Goal: Information Seeking & Learning: Compare options

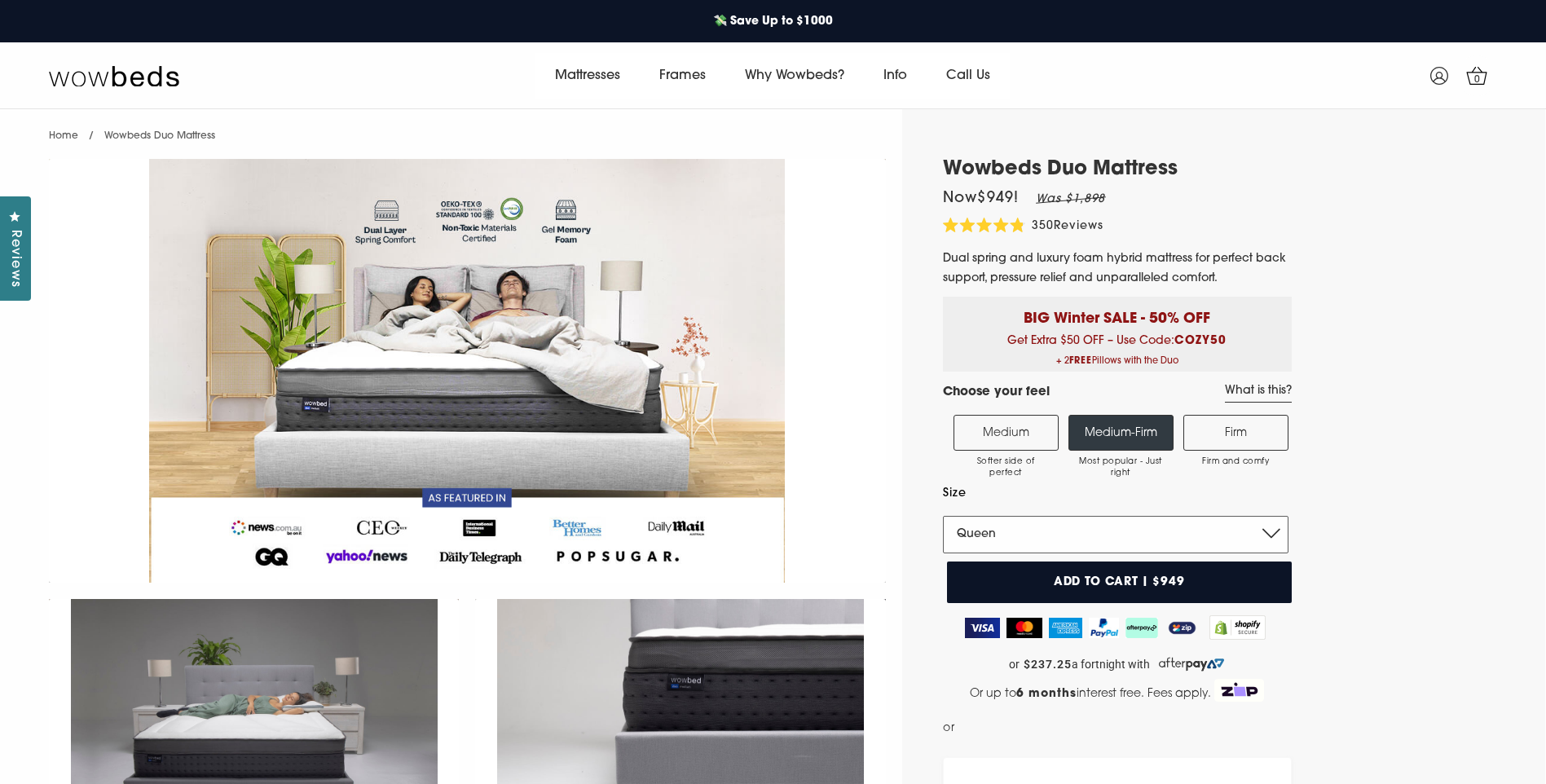
click at [1283, 526] on select "Single King Single Double Queen King" at bounding box center [1115, 534] width 345 height 37
select select "King"
click at [943, 515] on select "Single King Single Double Queen King" at bounding box center [1115, 534] width 345 height 37
click at [1244, 429] on label "Firm Firm and comfy" at bounding box center [1235, 432] width 105 height 36
click at [0, 0] on input "Firm Firm and comfy" at bounding box center [0, 0] width 0 height 0
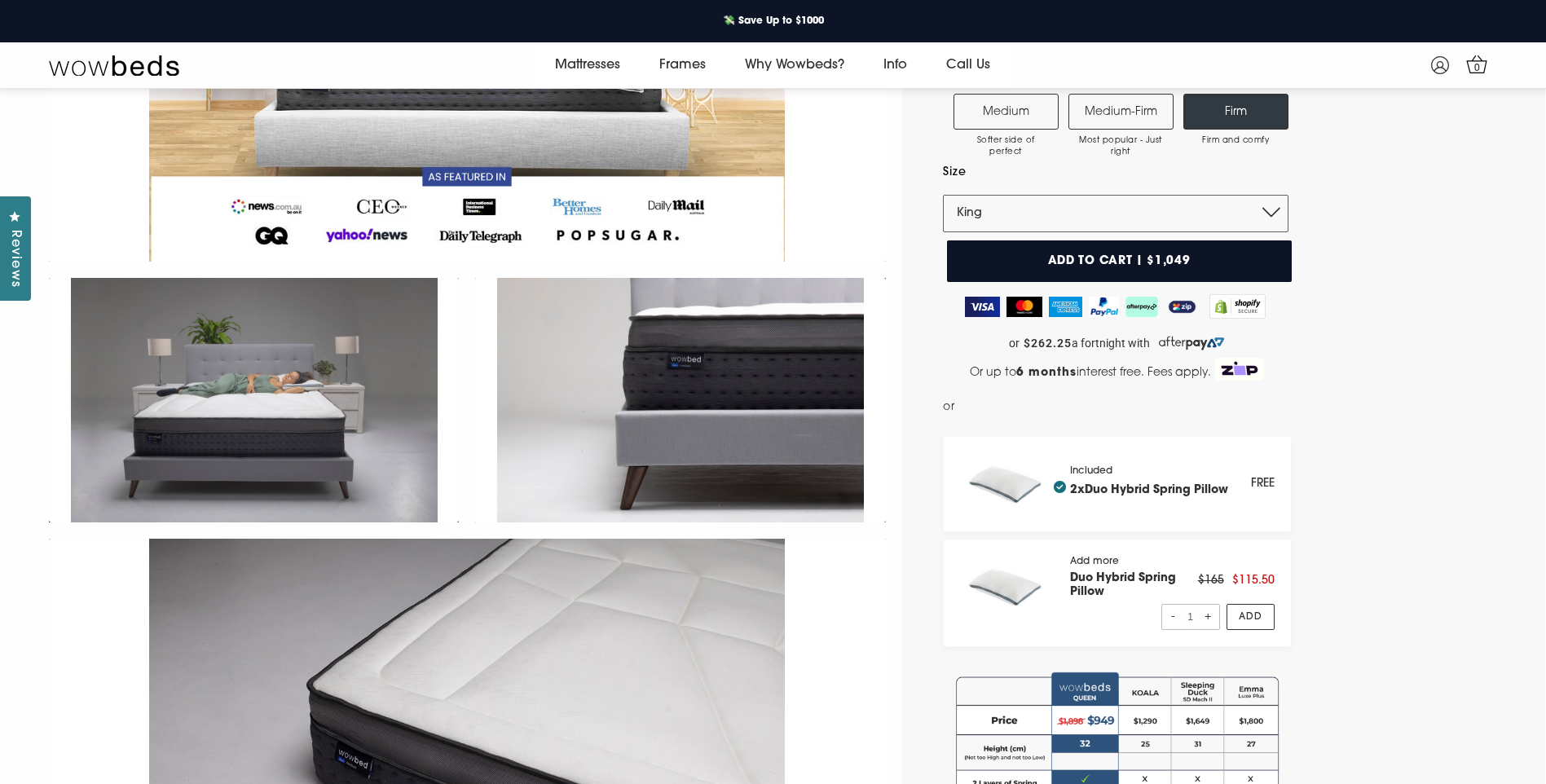
scroll to position [308, 0]
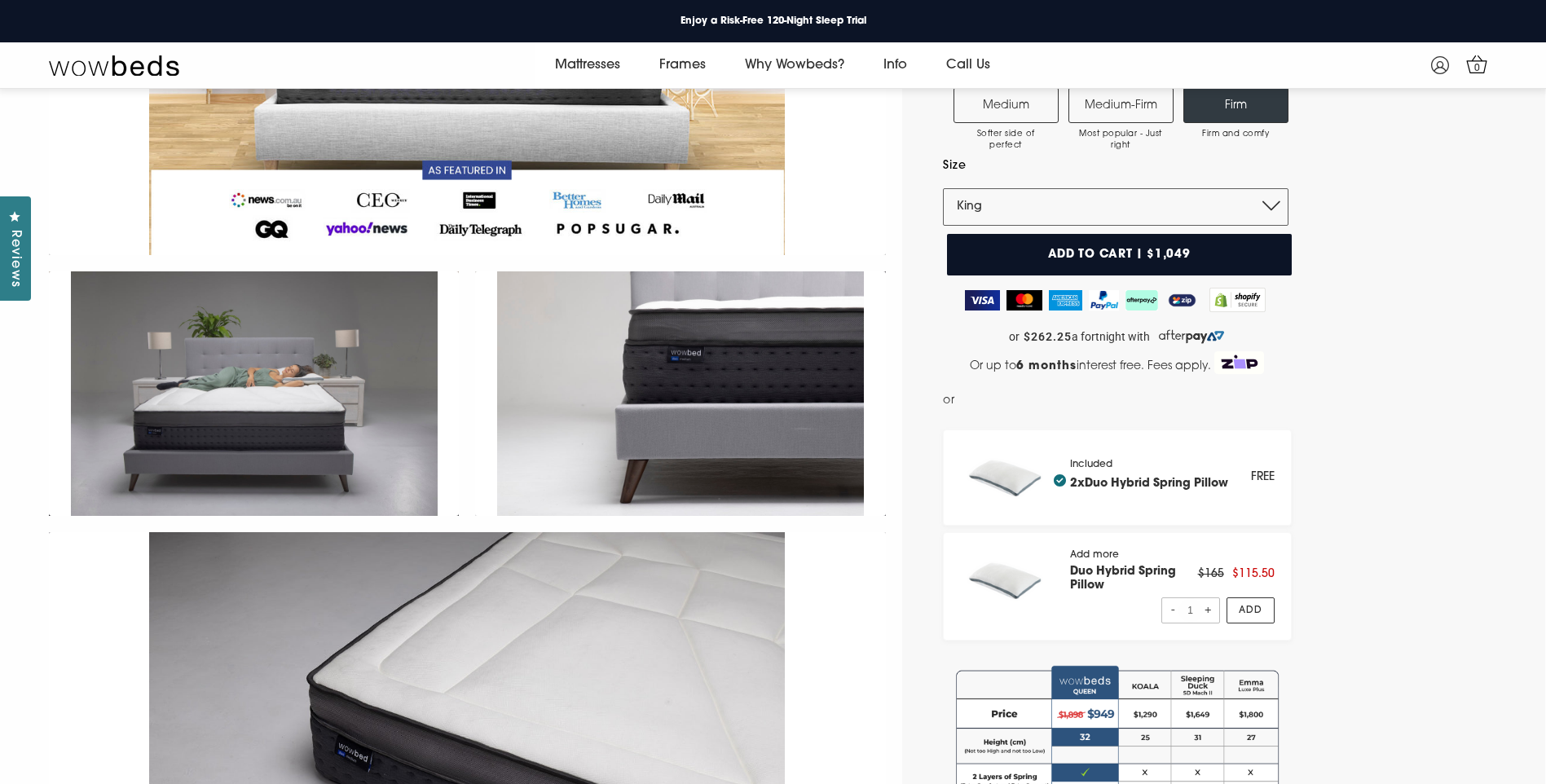
click at [1123, 107] on label "Medium-Firm Most popular - Just right" at bounding box center [1121, 105] width 105 height 36
click at [0, 0] on input "Medium-Firm Most popular - Just right" at bounding box center [0, 0] width 0 height 0
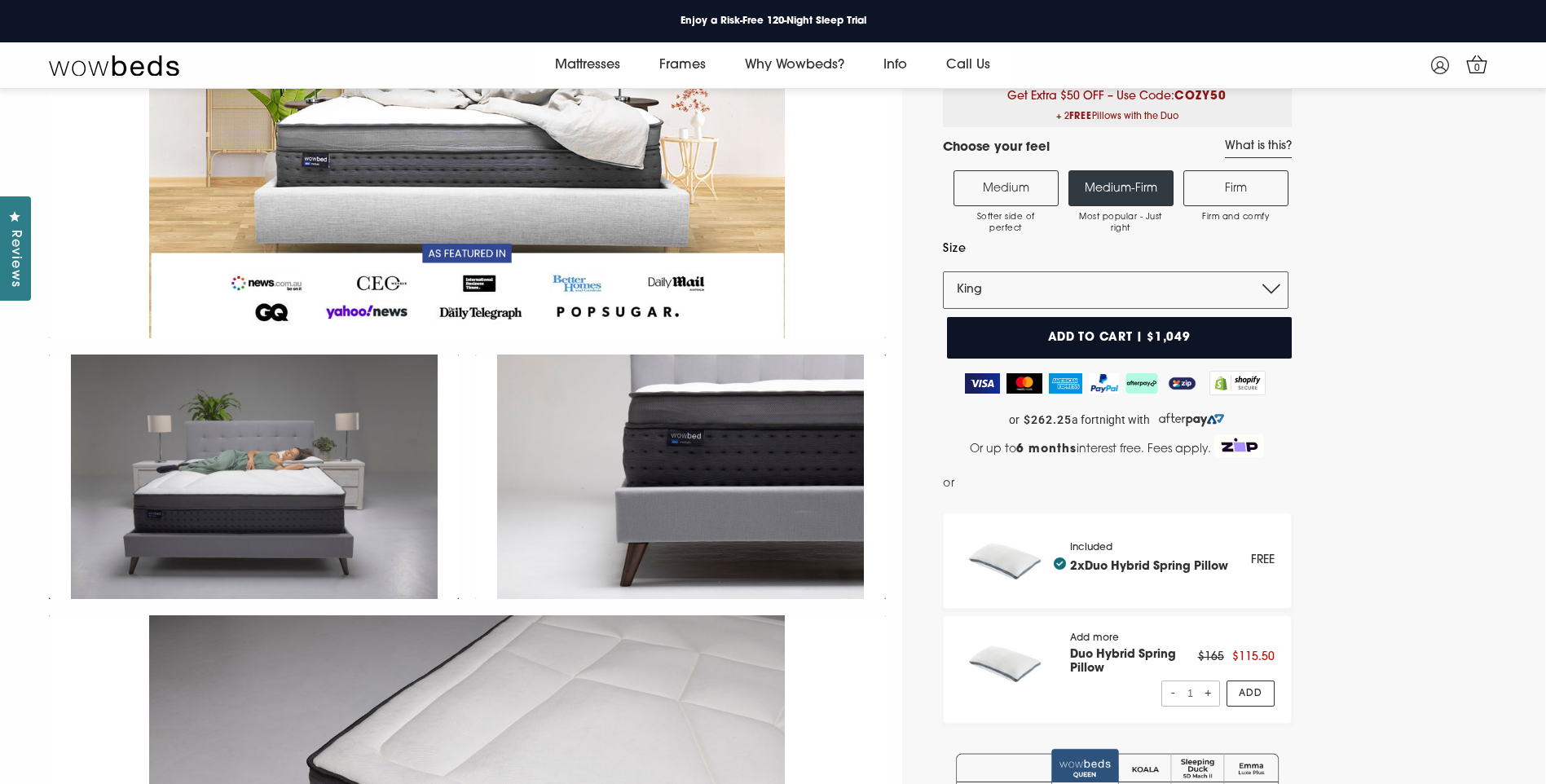
scroll to position [64, 0]
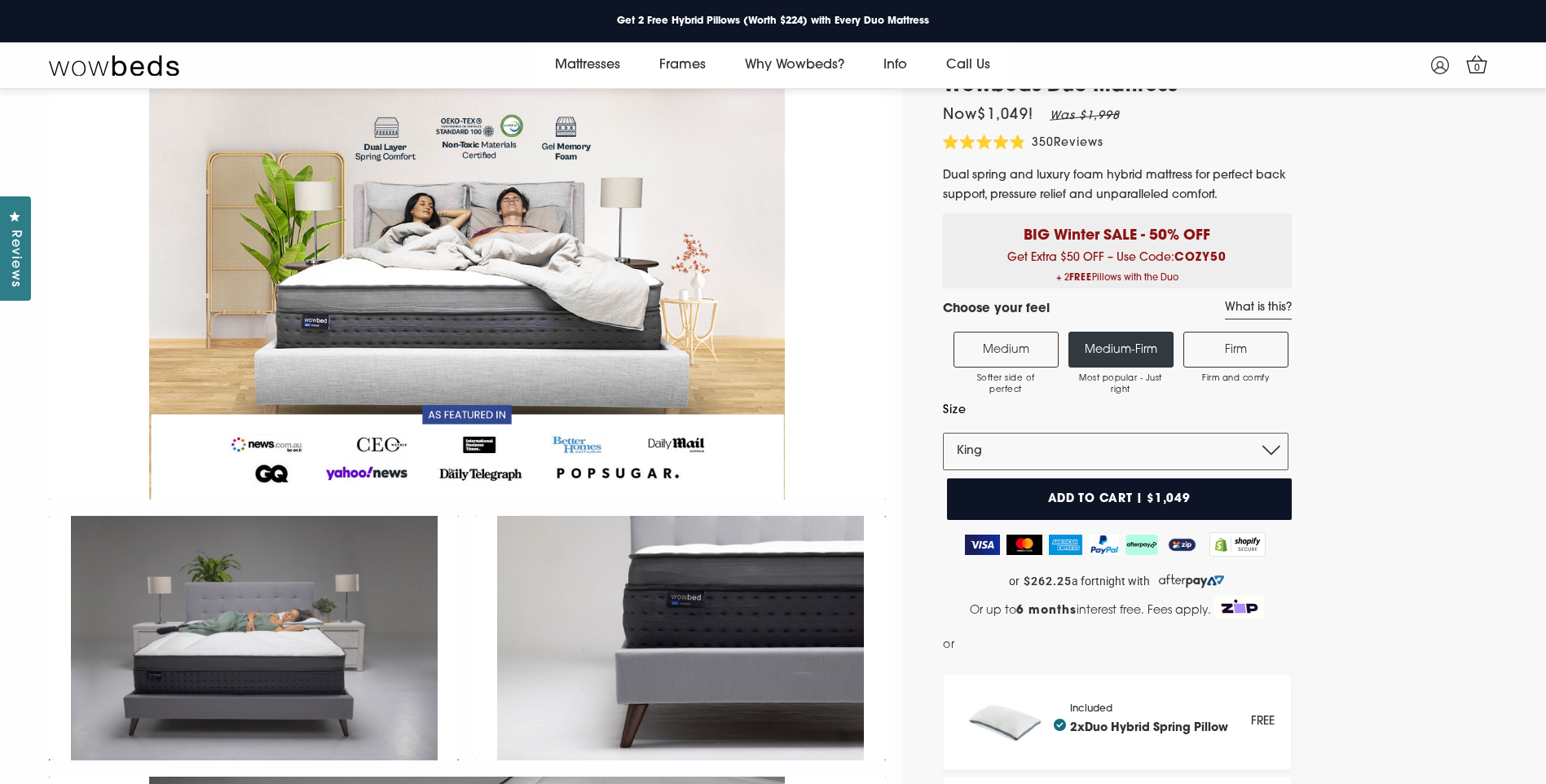
click at [1247, 361] on label "Firm Firm and comfy" at bounding box center [1235, 349] width 105 height 36
click at [0, 0] on input "Firm Firm and comfy" at bounding box center [0, 0] width 0 height 0
click at [1137, 352] on label "Medium-Firm Most popular - Just right" at bounding box center [1121, 349] width 105 height 36
click at [0, 0] on input "Medium-Firm Most popular - Just right" at bounding box center [0, 0] width 0 height 0
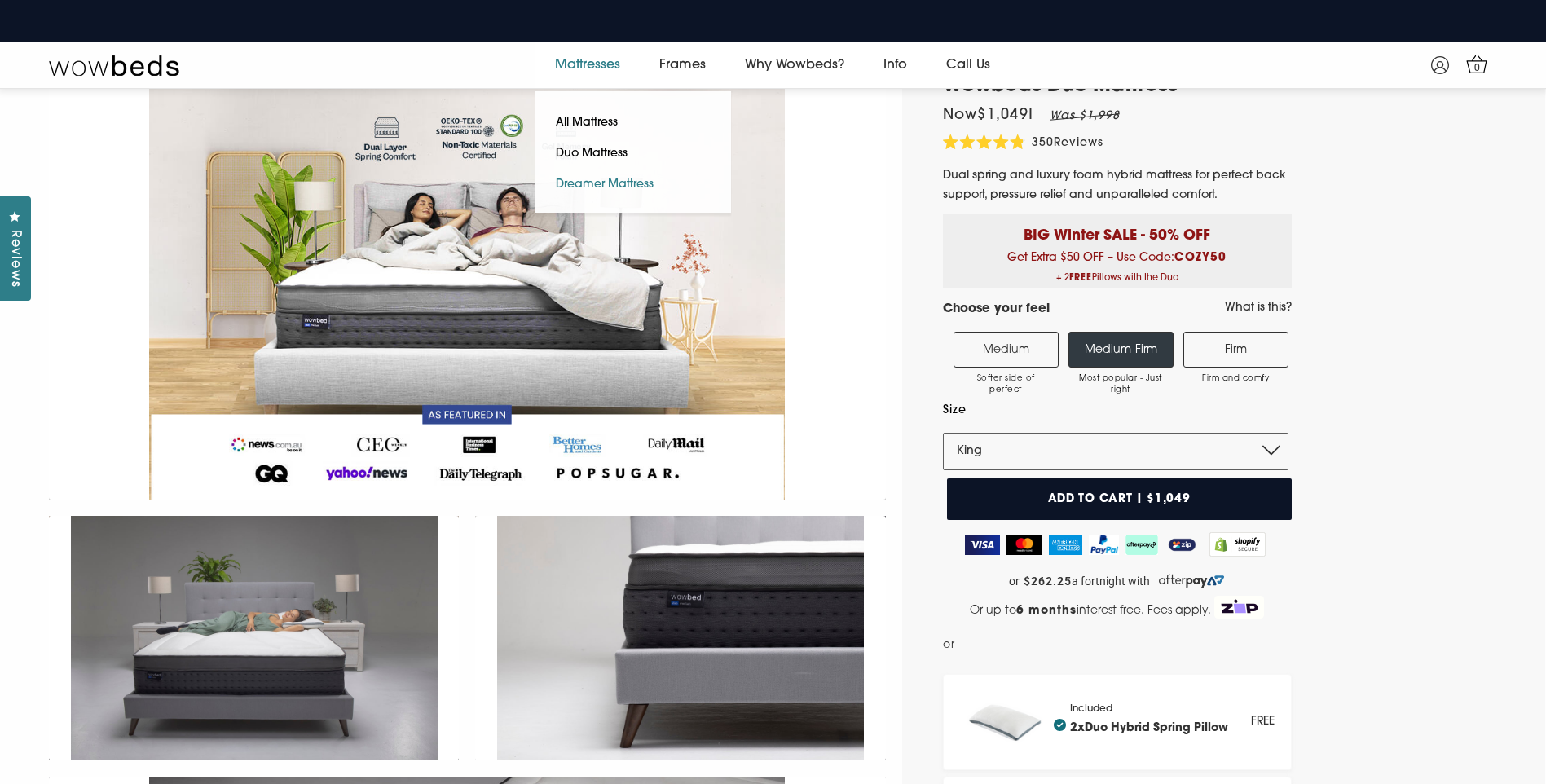
click at [625, 186] on link "Dreamer Mattress" at bounding box center [605, 185] width 138 height 31
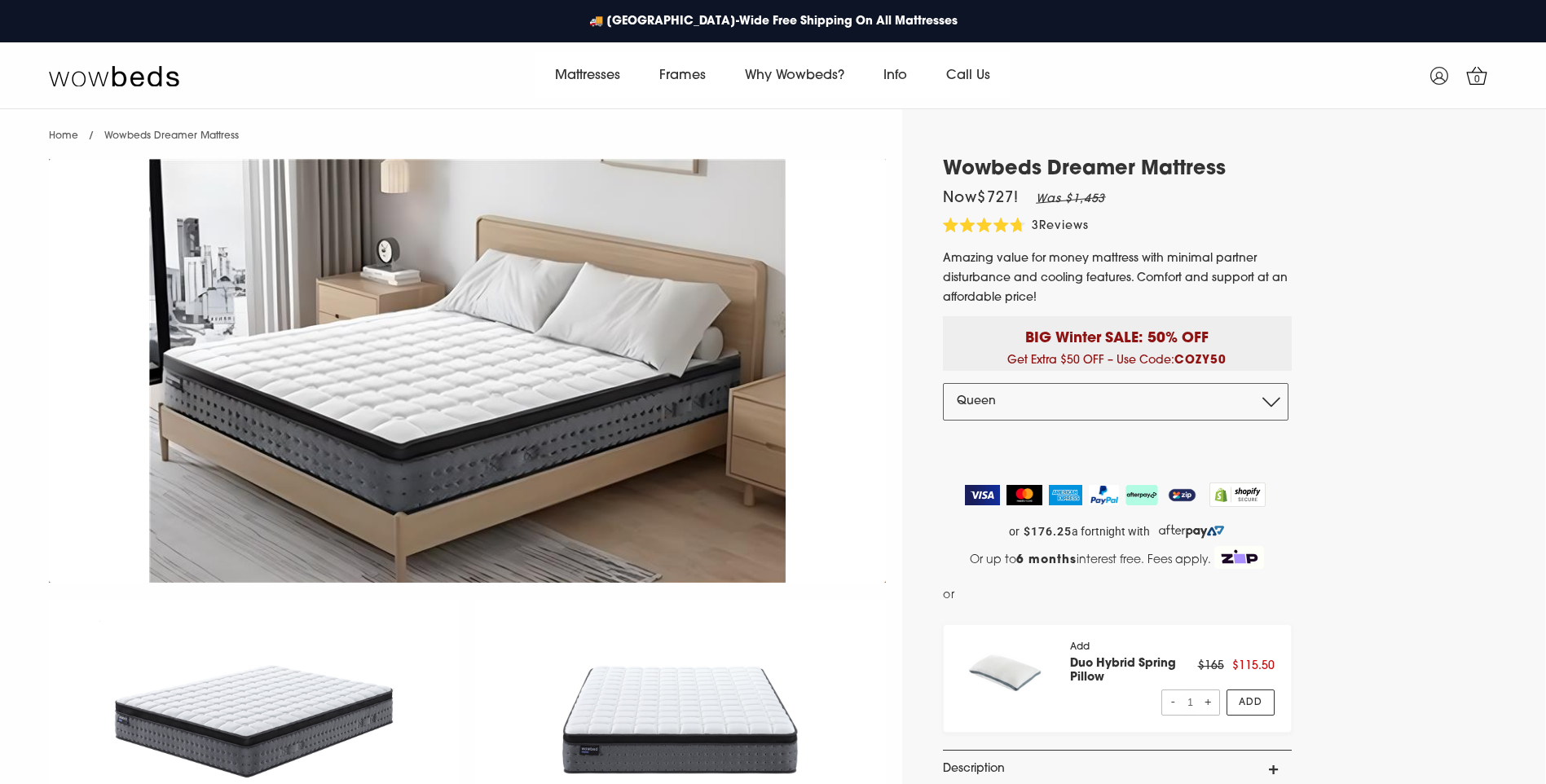
select select "Queen"
click at [1071, 402] on select "Double Queen King" at bounding box center [1115, 402] width 345 height 37
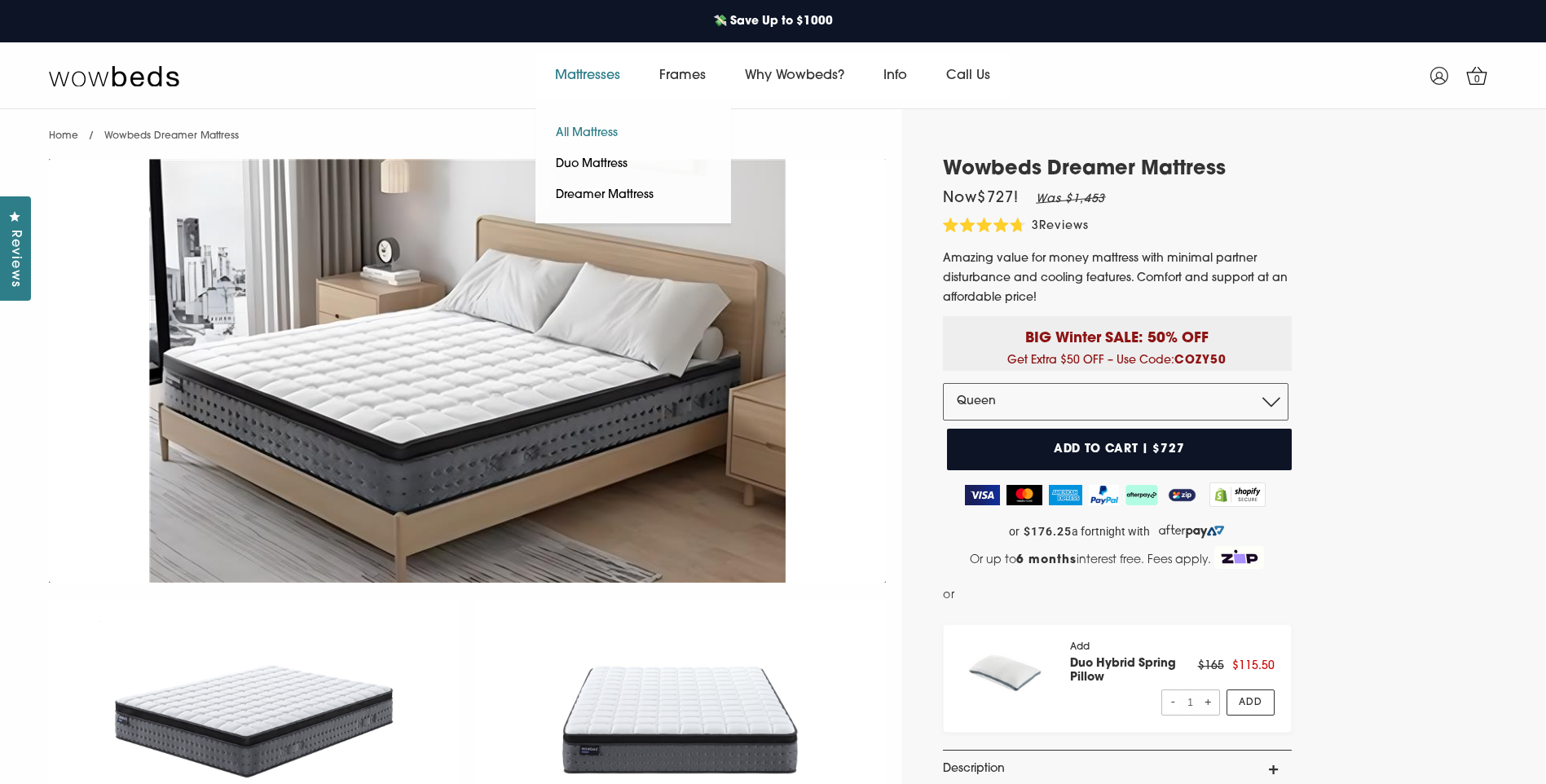
click at [573, 133] on link "All Mattress" at bounding box center [587, 134] width 103 height 31
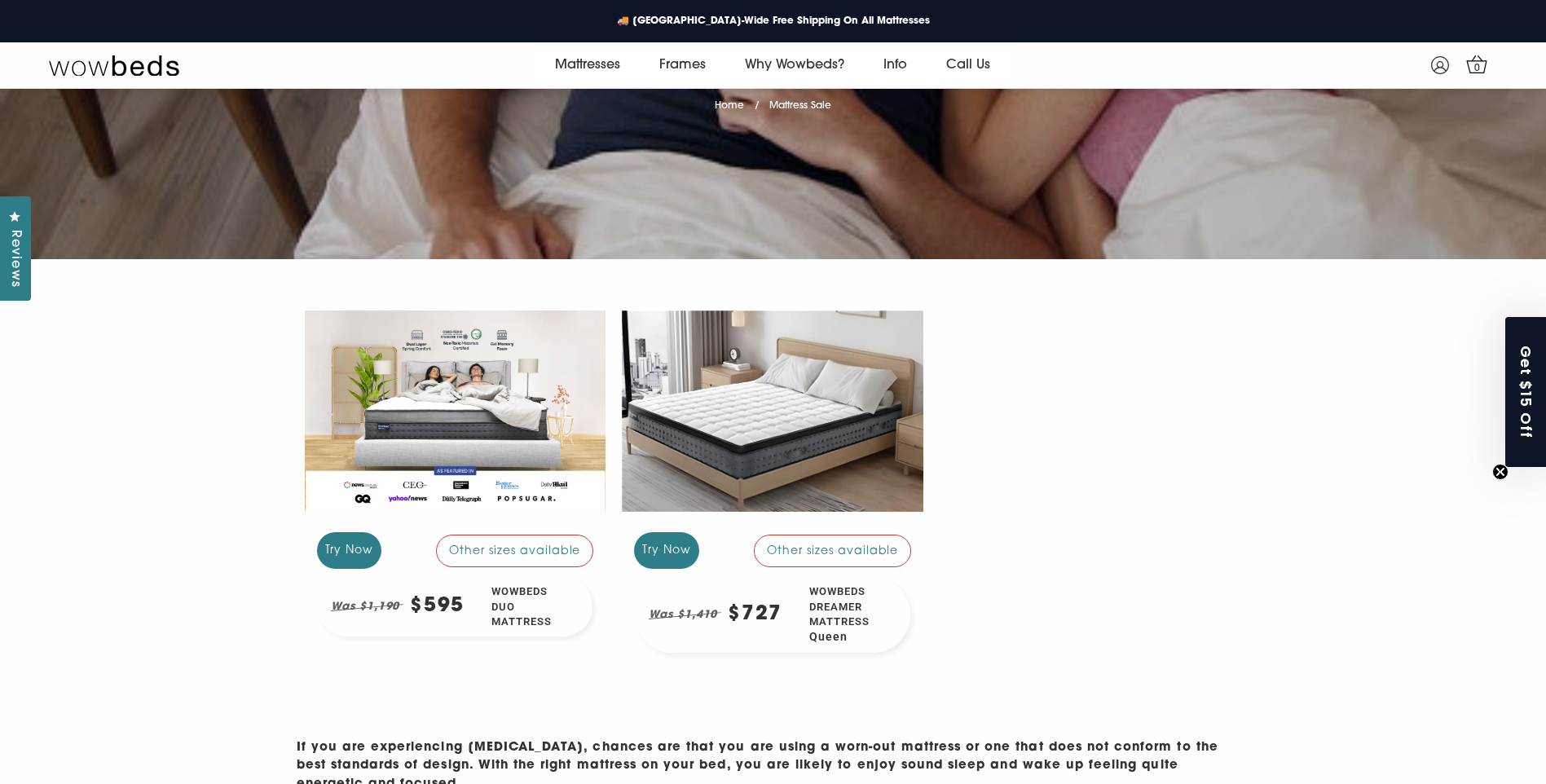
scroll to position [326, 0]
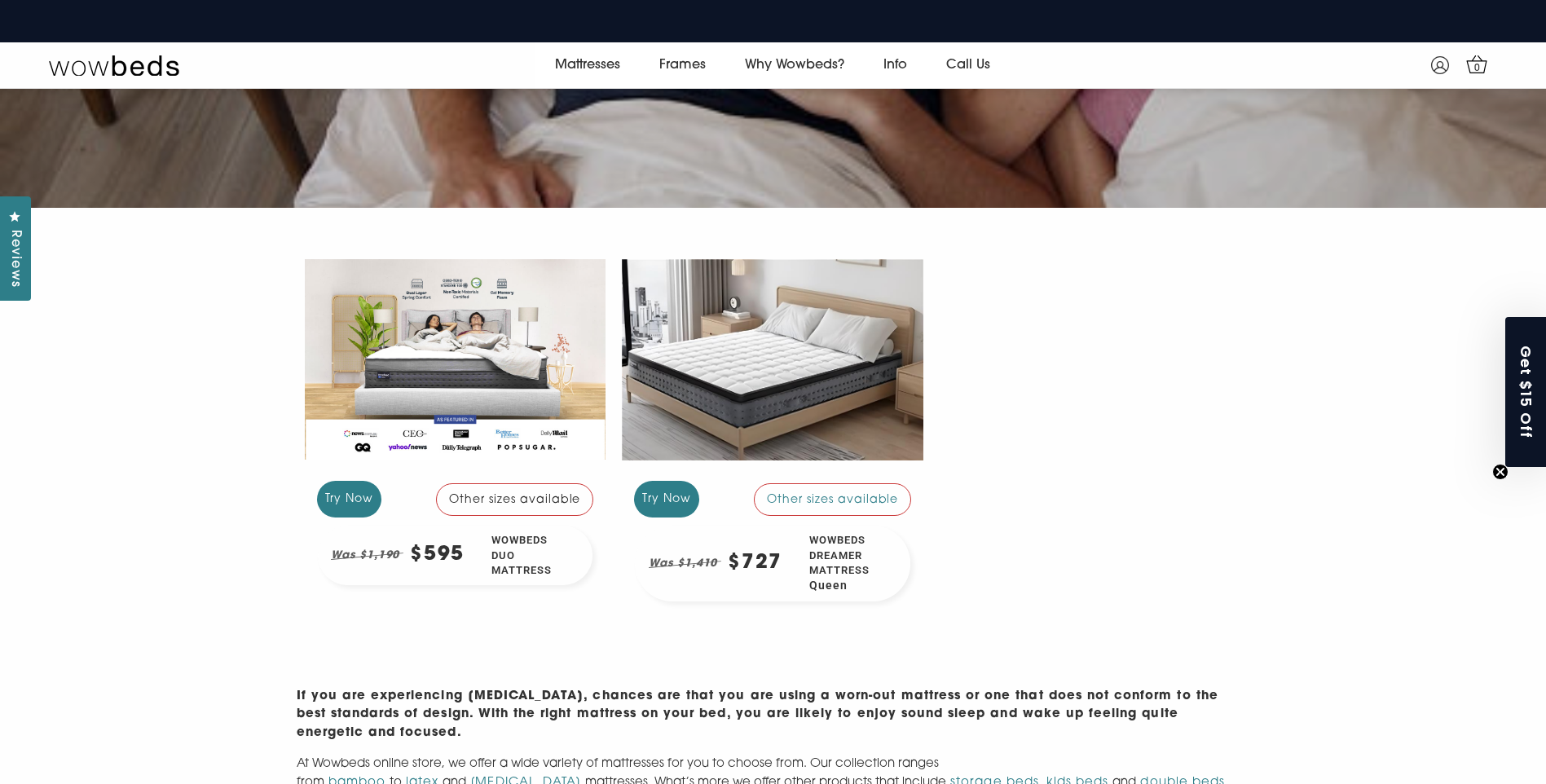
click at [531, 504] on div "Other sizes available" at bounding box center [516, 500] width 159 height 33
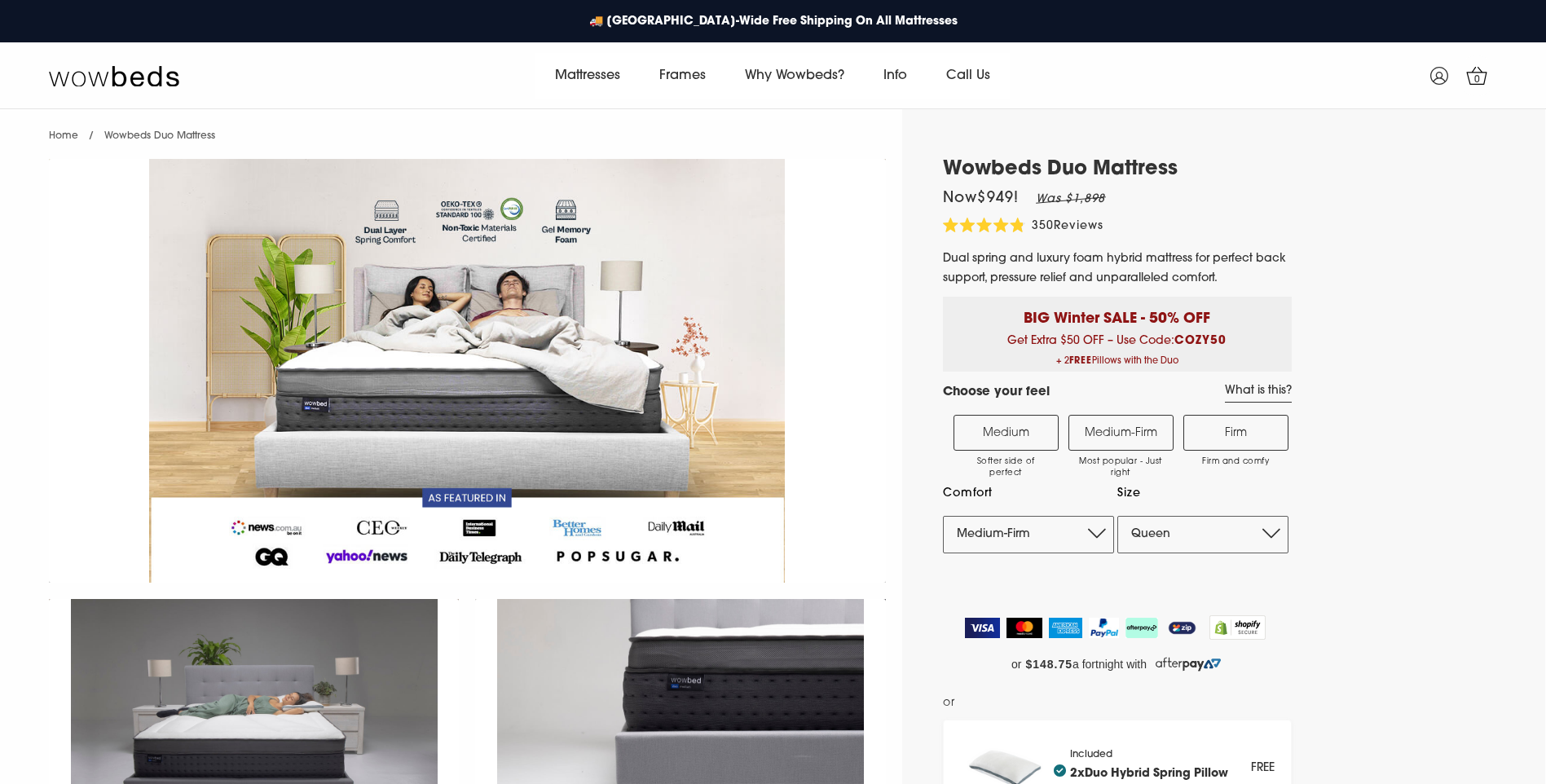
select select "Medium-Firm"
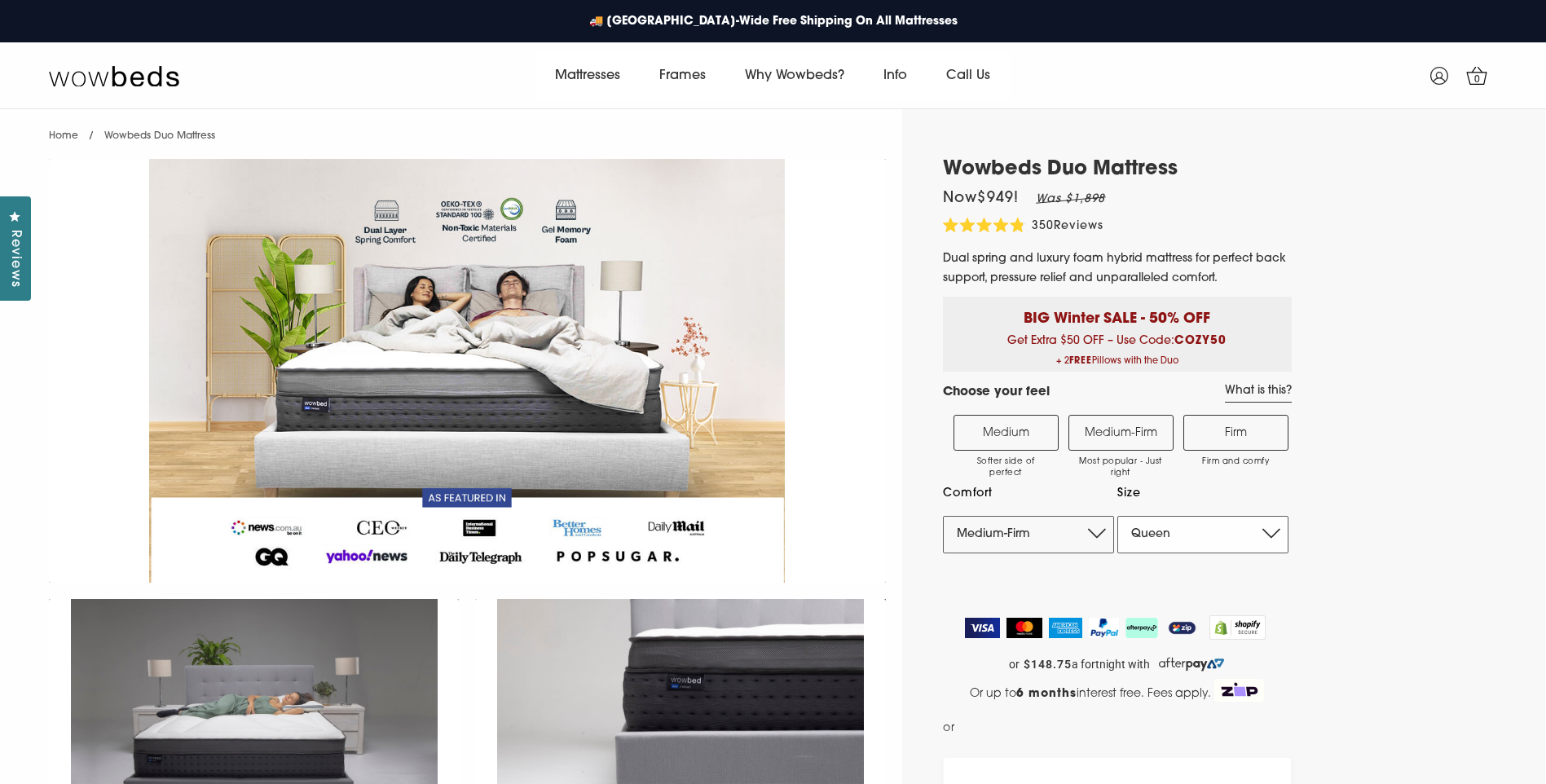
click at [1223, 544] on select "Single King Single Double Queen King" at bounding box center [1203, 534] width 171 height 37
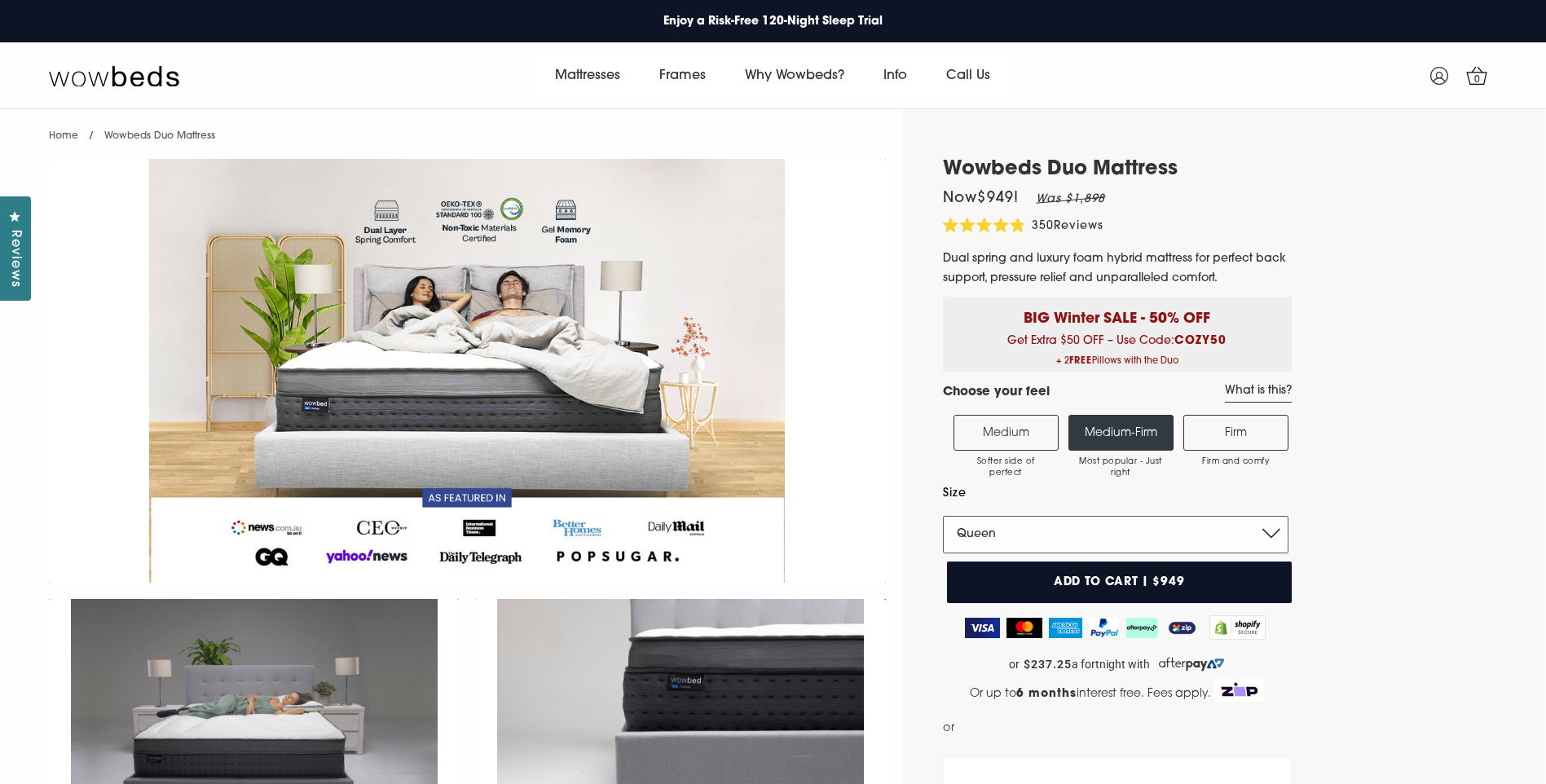
click at [1052, 536] on select "Single King Single Double Queen King" at bounding box center [1115, 534] width 345 height 37
select select "King"
click at [943, 515] on select "Single King Single Double Queen King" at bounding box center [1115, 534] width 345 height 37
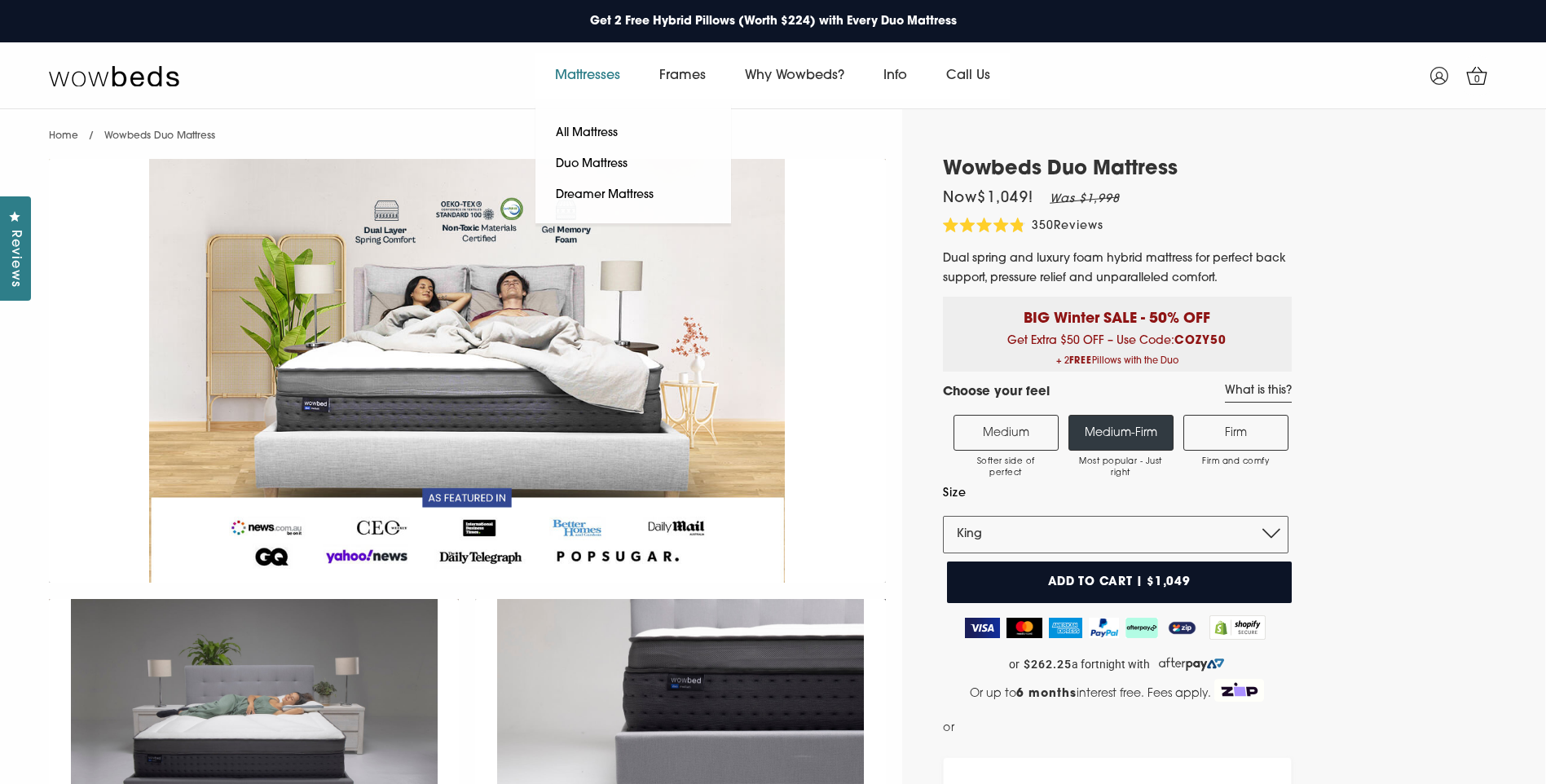
click at [581, 75] on link "Mattresses" at bounding box center [588, 76] width 105 height 46
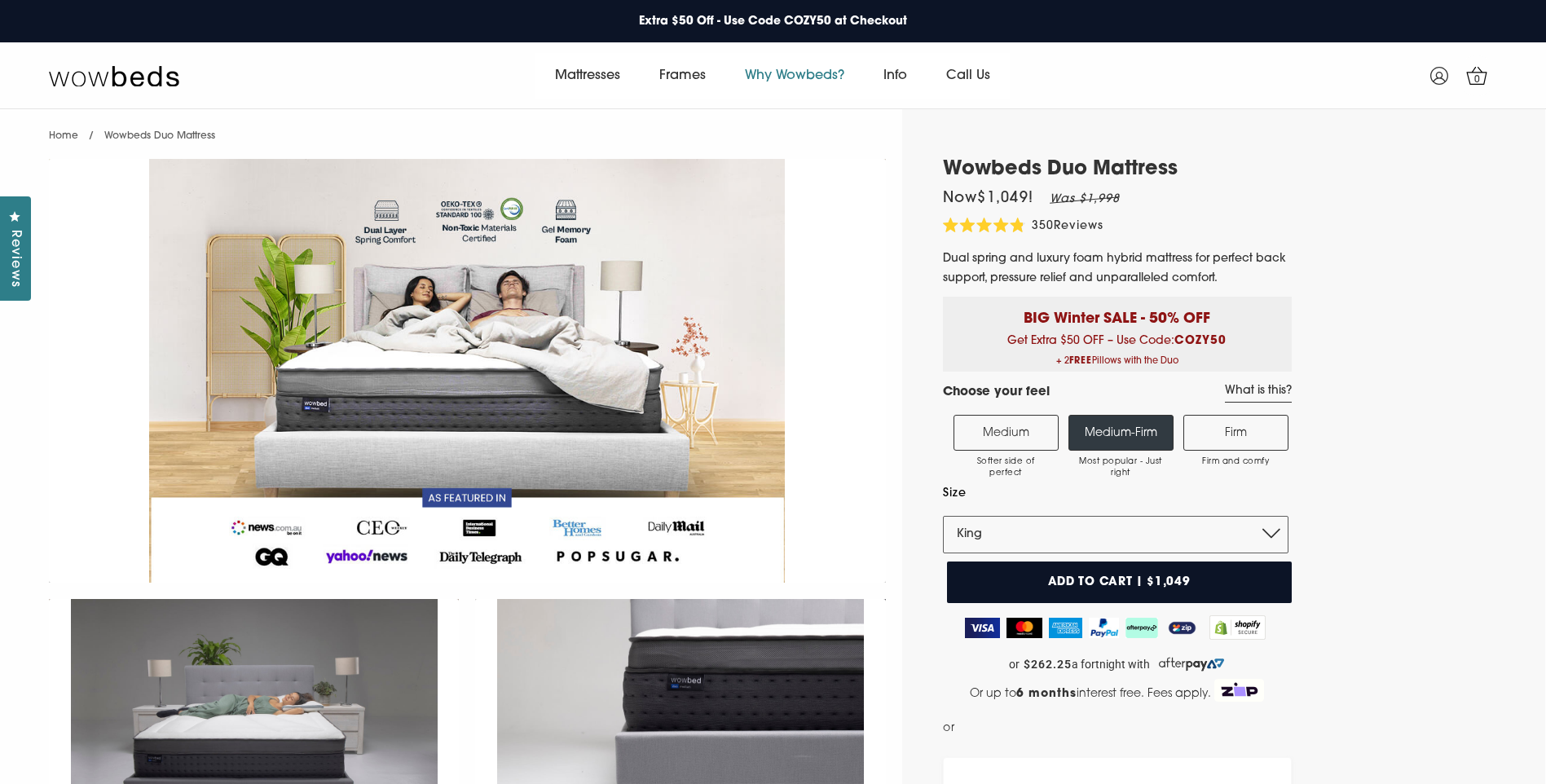
click at [783, 76] on link "Why Wowbeds?" at bounding box center [794, 76] width 138 height 46
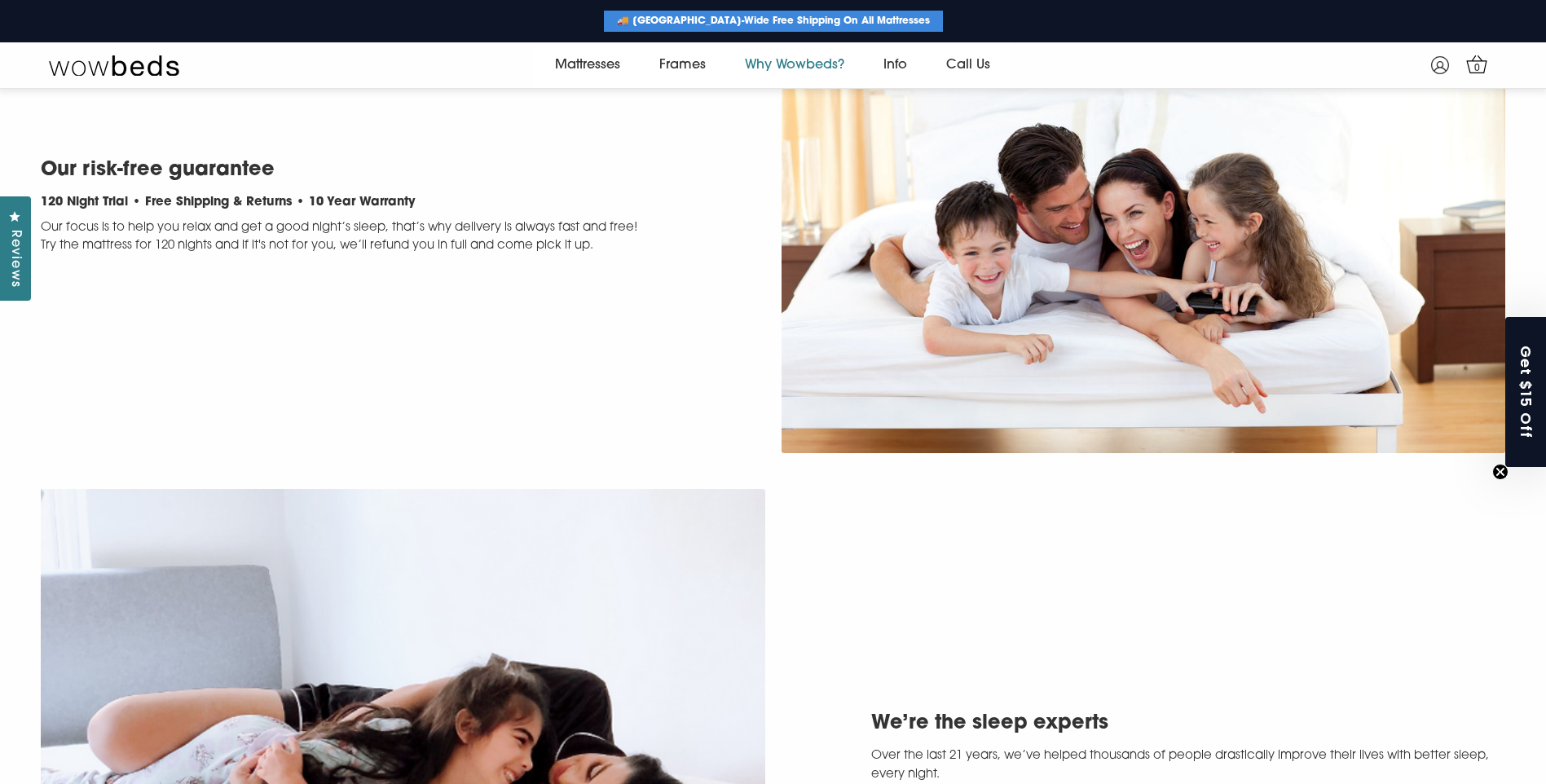
scroll to position [388, 0]
